Goal: Task Accomplishment & Management: Use online tool/utility

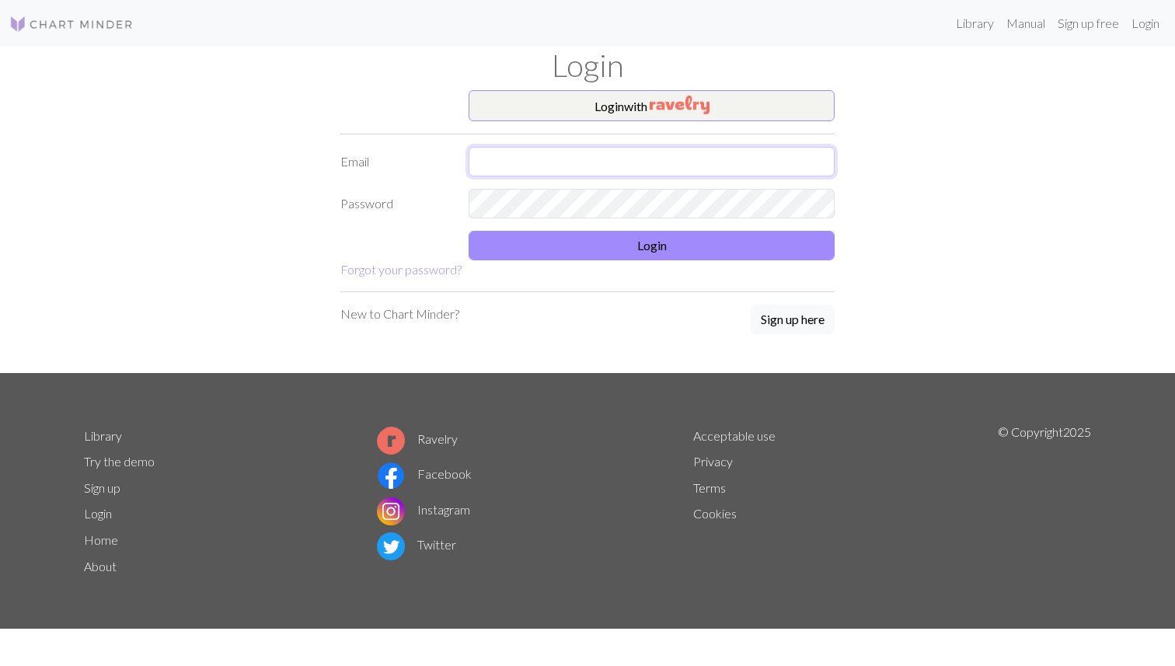
click at [616, 169] on input "text" at bounding box center [652, 162] width 366 height 30
click at [0, 665] on com-1password-button at bounding box center [0, 666] width 0 height 0
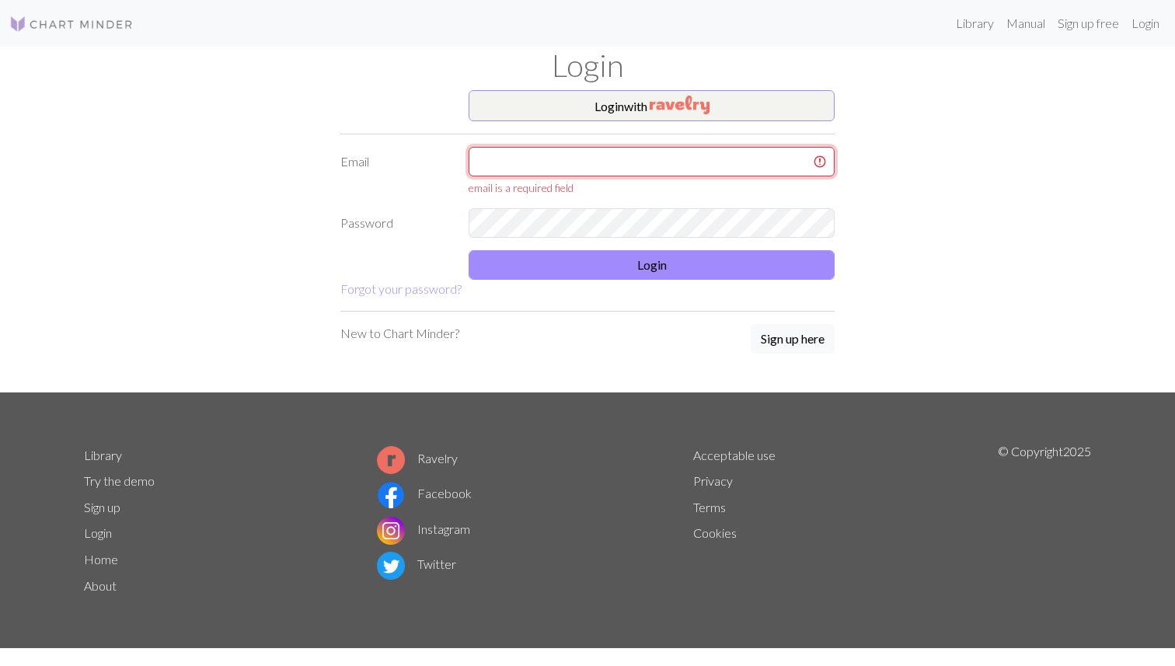
type input "[EMAIL_ADDRESS][DOMAIN_NAME]"
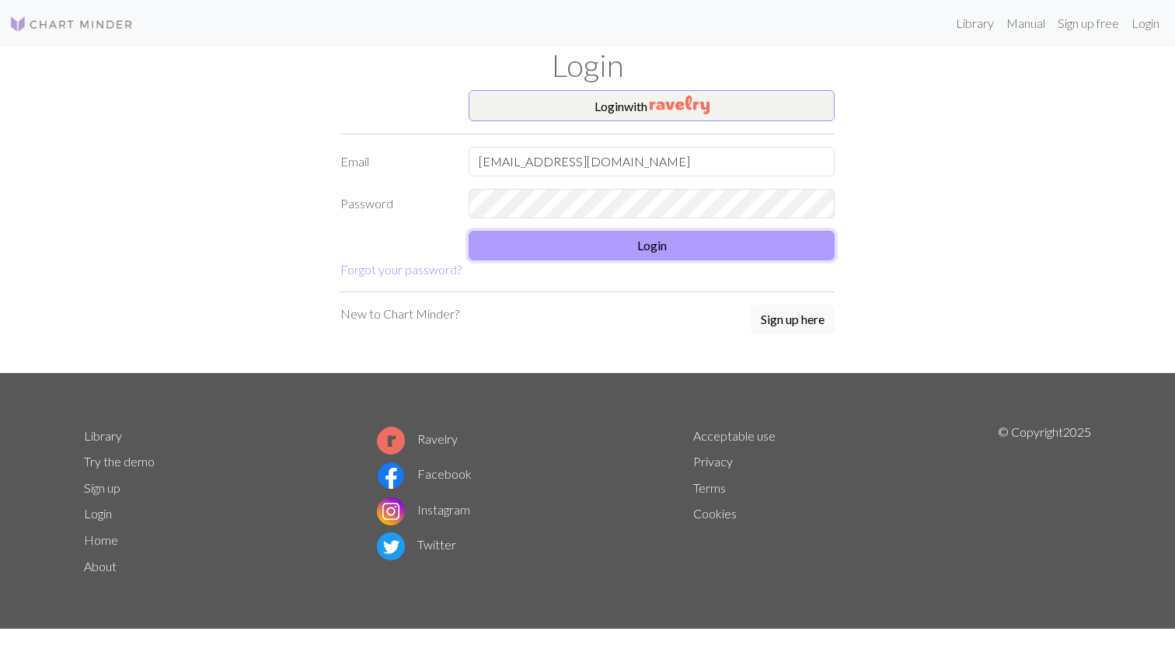
click at [618, 249] on button "Login" at bounding box center [652, 246] width 366 height 30
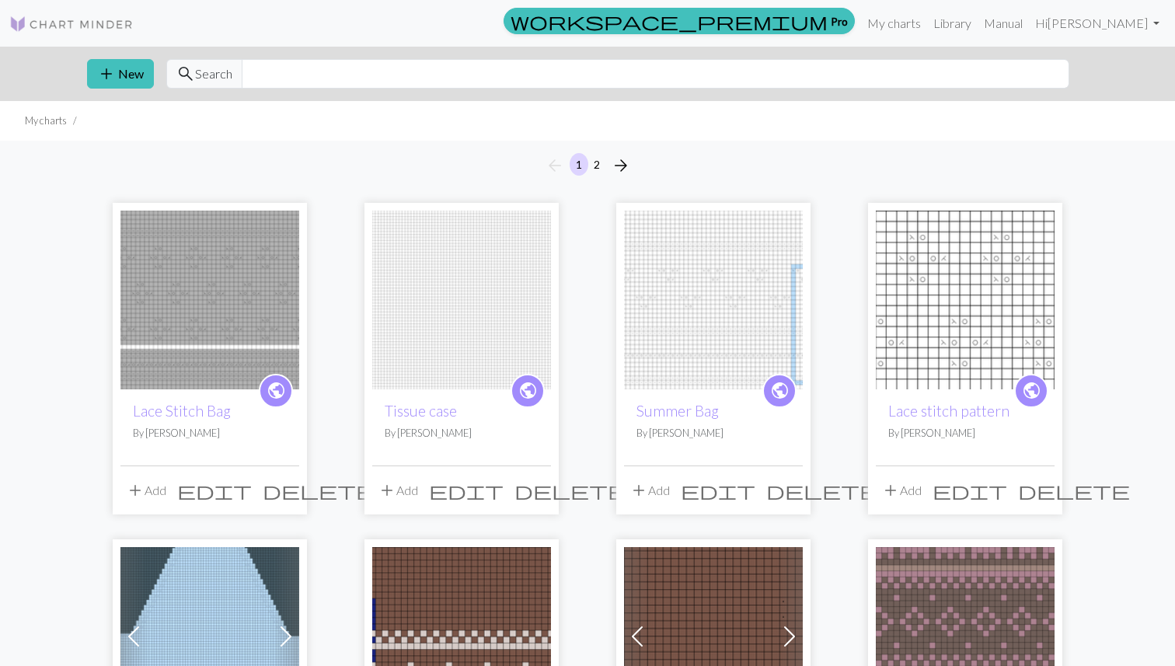
click at [168, 321] on img at bounding box center [209, 300] width 179 height 179
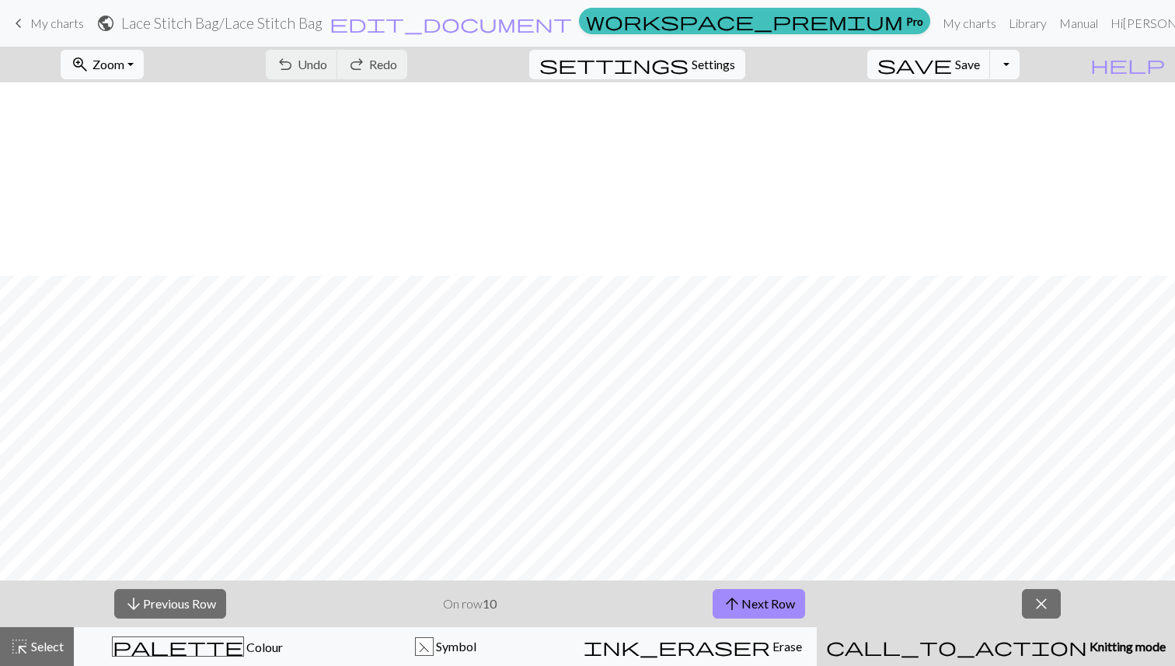
scroll to position [194, 0]
click at [776, 592] on button "arrow_upward Next Row" at bounding box center [759, 604] width 92 height 30
click at [790, 609] on button "arrow_upward Next Row" at bounding box center [759, 604] width 92 height 30
click at [740, 602] on span "arrow_upward" at bounding box center [732, 604] width 19 height 22
